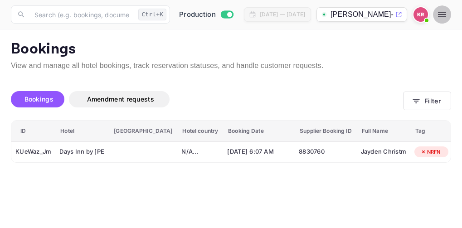
click at [443, 15] on icon "button" at bounding box center [442, 14] width 8 height 5
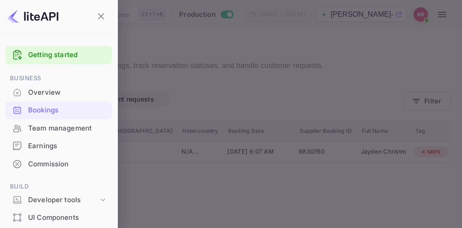
click at [35, 109] on div "Bookings" at bounding box center [67, 110] width 79 height 10
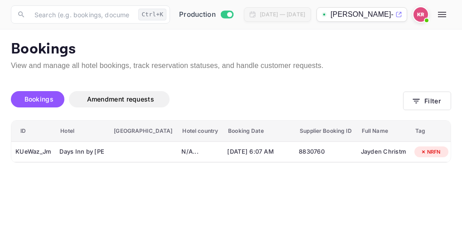
click at [39, 101] on span "Bookings" at bounding box center [39, 99] width 29 height 8
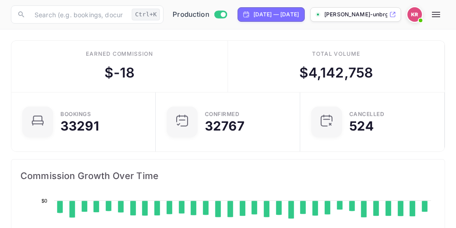
scroll to position [141, 206]
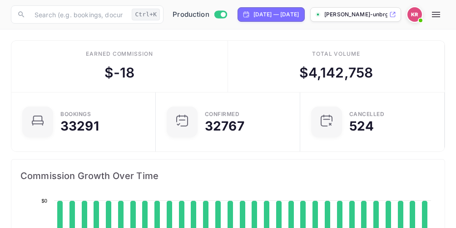
click at [436, 14] on icon "button" at bounding box center [435, 14] width 8 height 5
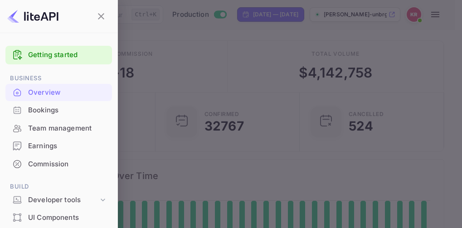
click at [37, 108] on div "Bookings" at bounding box center [67, 110] width 79 height 10
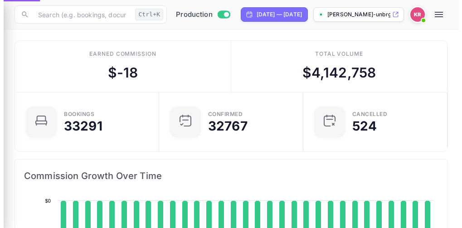
scroll to position [7, 7]
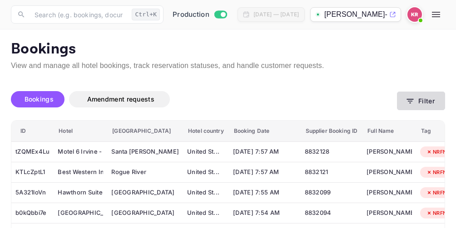
click at [411, 102] on icon "button" at bounding box center [409, 101] width 9 height 9
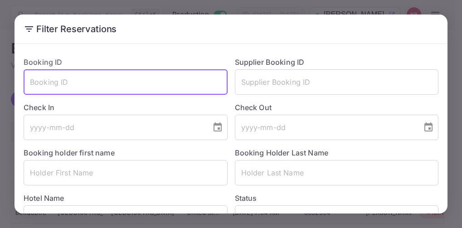
click at [54, 88] on input "text" at bounding box center [126, 81] width 204 height 25
paste input "Dmy3tO_Pd"
click at [29, 81] on input "Dmy3tO_Pd" at bounding box center [126, 81] width 204 height 25
click at [74, 82] on input "Dmy3tO_Pd" at bounding box center [126, 81] width 204 height 25
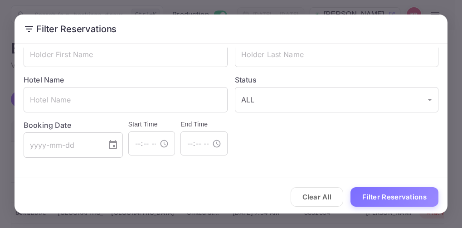
scroll to position [121, 0]
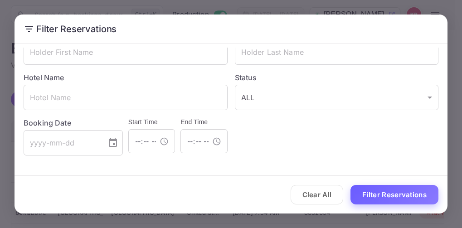
type input "Dmy3tO_Pd"
drag, startPoint x: 377, startPoint y: 198, endPoint x: 355, endPoint y: 200, distance: 22.8
click at [377, 198] on button "Filter Reservations" at bounding box center [395, 195] width 88 height 20
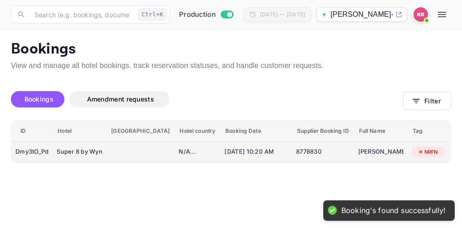
click at [292, 153] on td "8778830" at bounding box center [323, 152] width 62 height 21
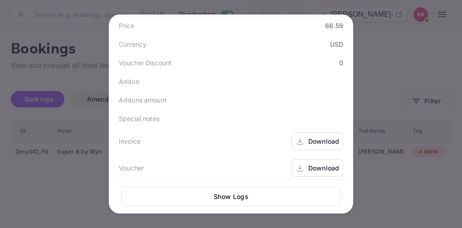
scroll to position [341, 0]
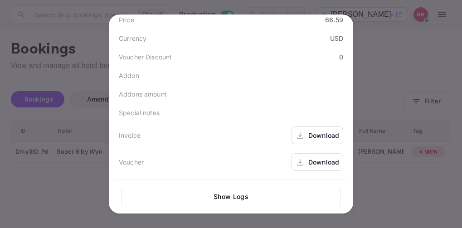
click at [406, 62] on div at bounding box center [231, 114] width 462 height 228
